Goal: Entertainment & Leisure: Consume media (video, audio)

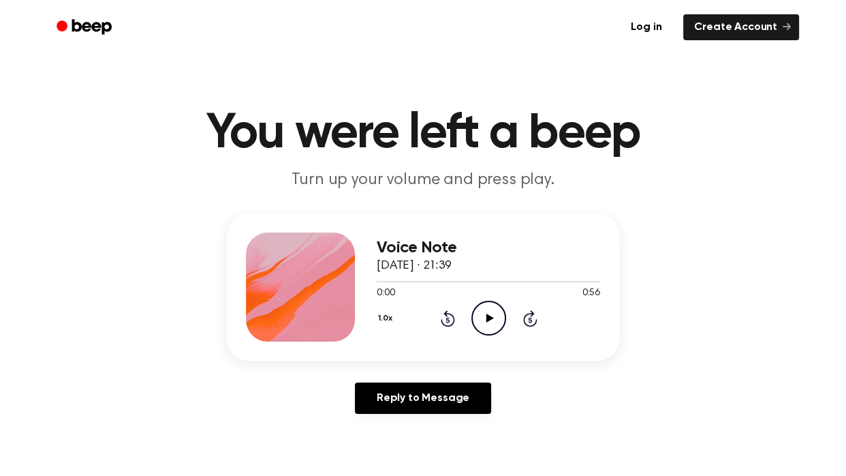
click at [495, 320] on icon "Play Audio" at bounding box center [488, 317] width 35 height 35
click at [493, 320] on icon "Play Audio" at bounding box center [488, 317] width 35 height 35
click at [493, 320] on icon "Pause Audio" at bounding box center [488, 317] width 35 height 35
click at [479, 309] on icon "Play Audio" at bounding box center [488, 317] width 35 height 35
click at [486, 88] on main "You were left a beep Turn up your volume and press play. Voice Note [DATE] · 21…" at bounding box center [423, 420] width 846 height 840
